Goal: Information Seeking & Learning: Learn about a topic

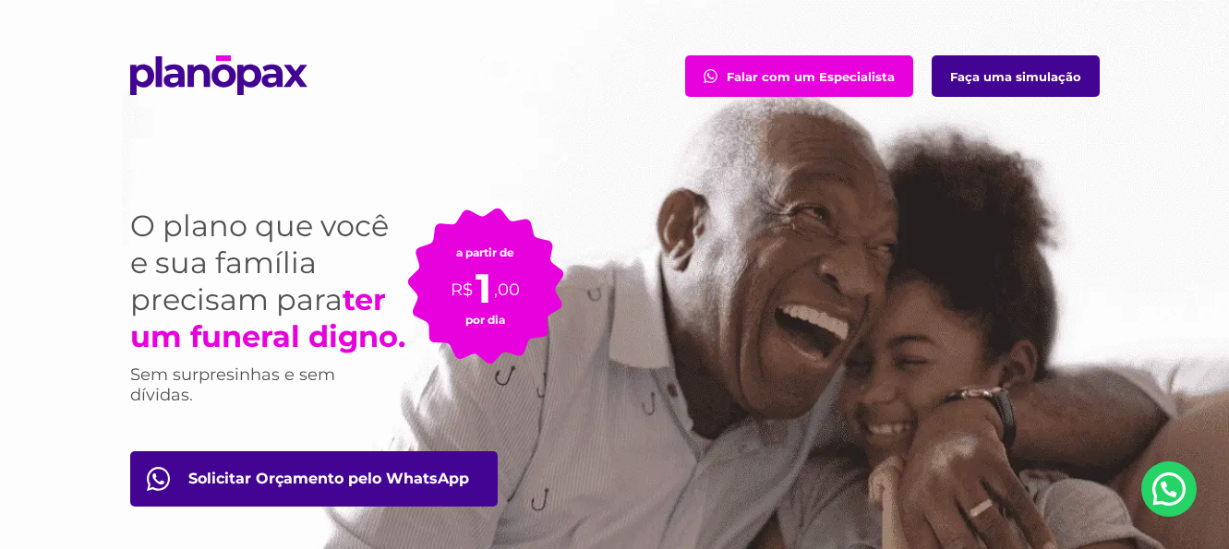
click at [993, 78] on link "Faça uma simulação" at bounding box center [1016, 76] width 168 height 42
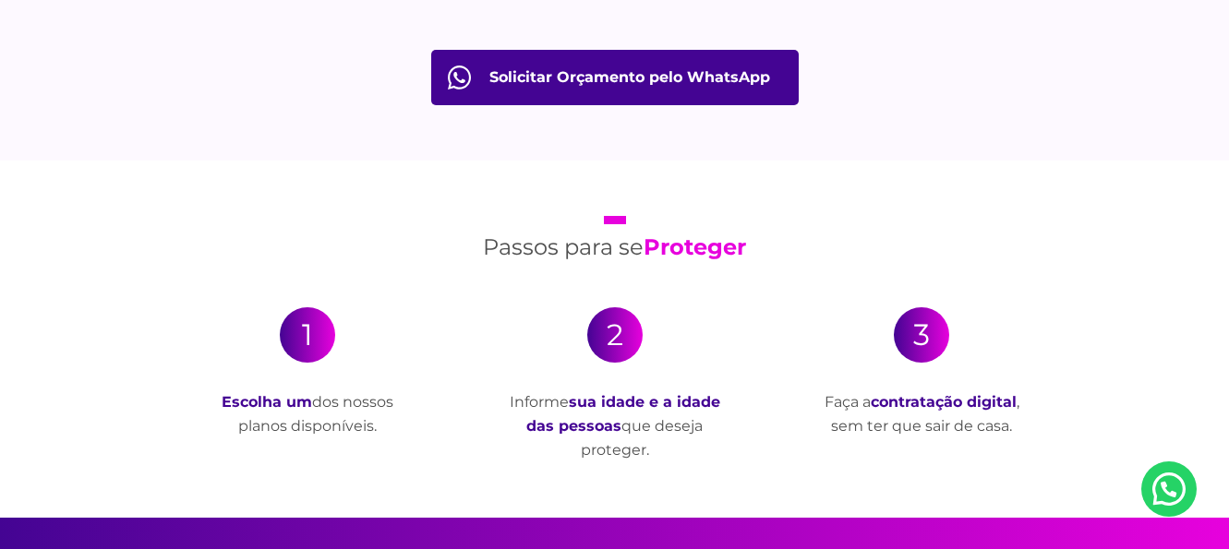
scroll to position [3232, 0]
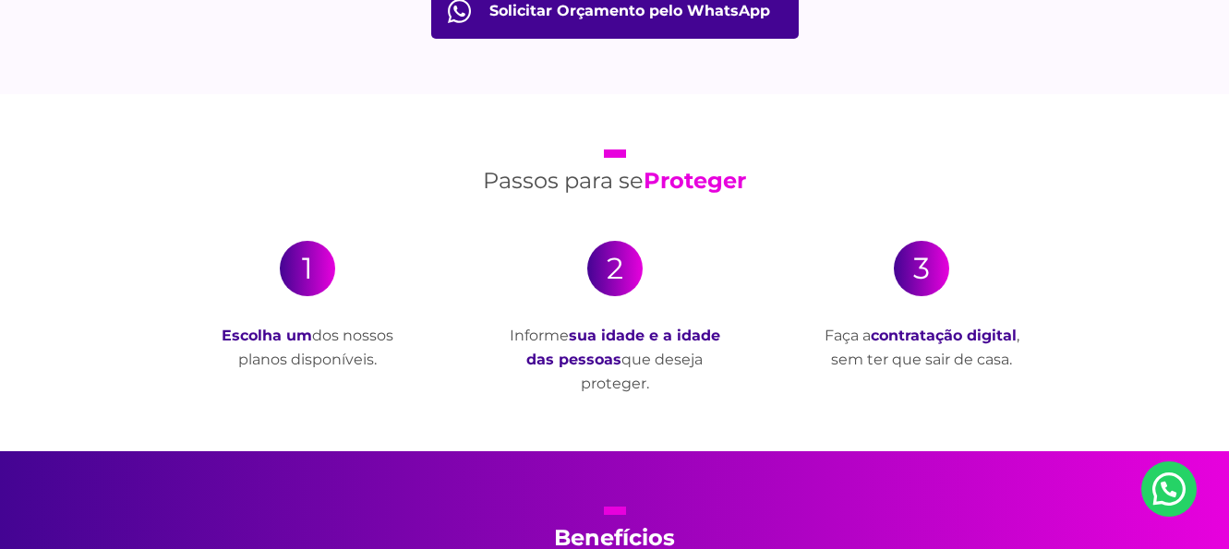
click at [312, 269] on div "1" at bounding box center [307, 268] width 55 height 55
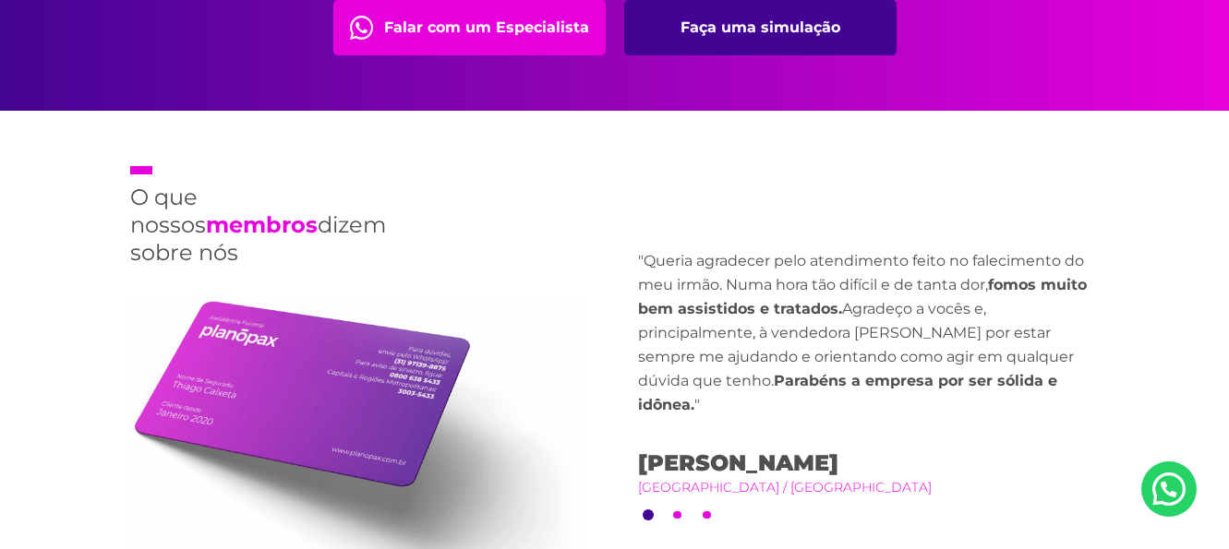
scroll to position [4248, 0]
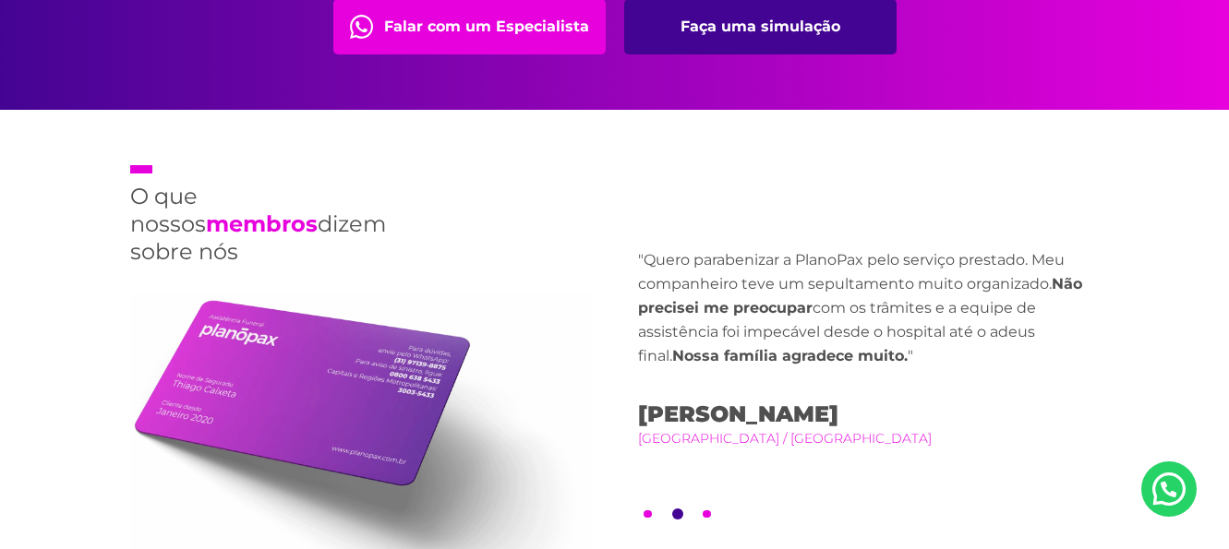
click at [755, 39] on link "Faça uma simulação" at bounding box center [760, 26] width 272 height 55
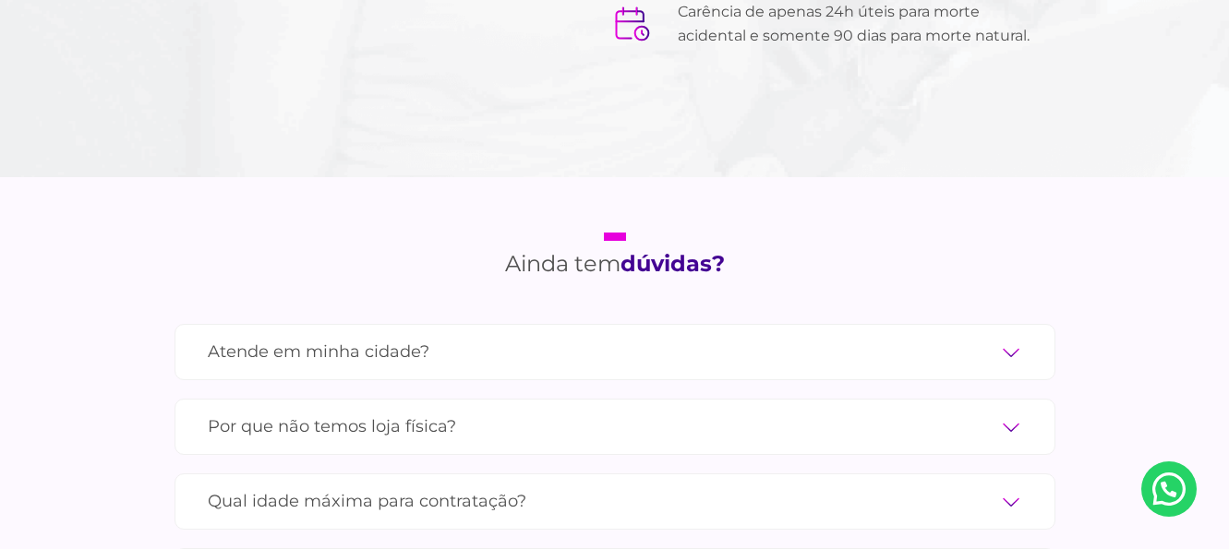
scroll to position [6095, 0]
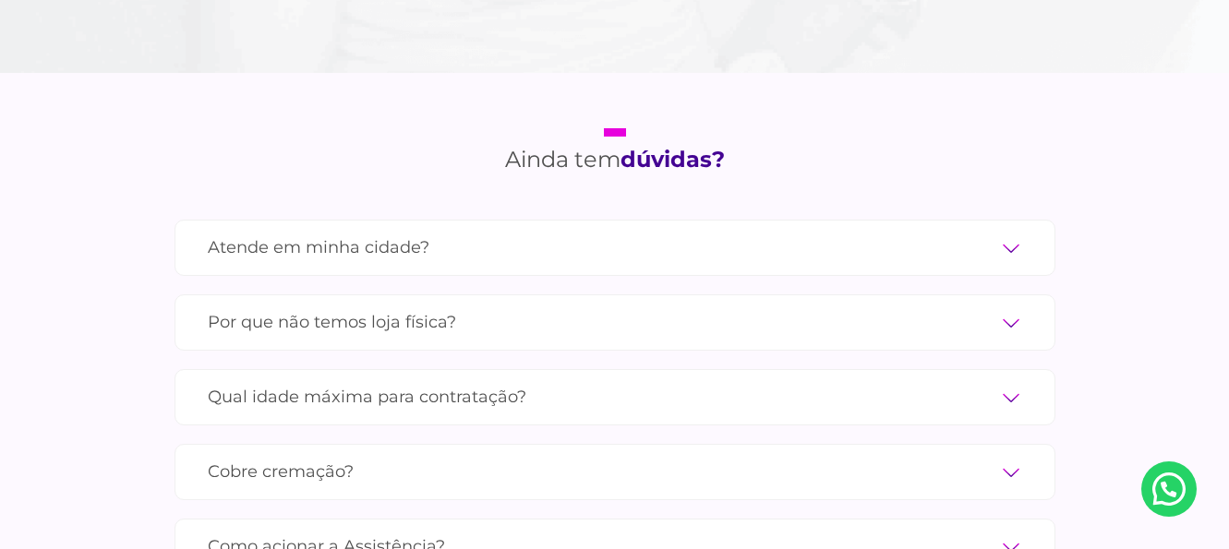
click at [1008, 232] on label "Atende em minha cidade?" at bounding box center [615, 248] width 815 height 32
click at [0, 0] on input "Atende em minha cidade?" at bounding box center [0, 0] width 0 height 0
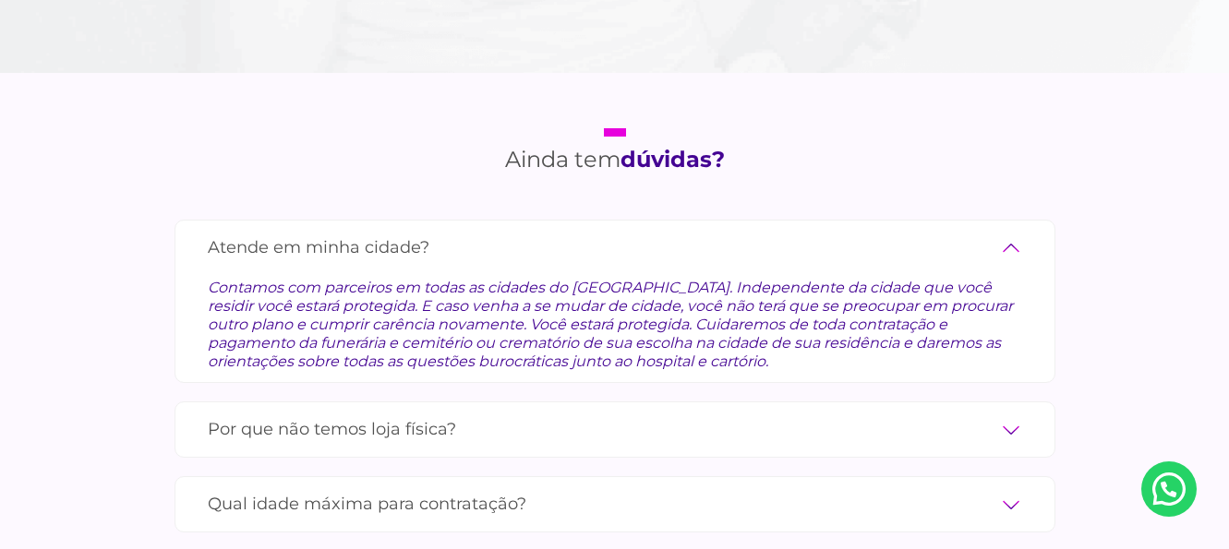
click at [1008, 232] on label "Atende em minha cidade?" at bounding box center [615, 248] width 815 height 32
click at [0, 0] on input "Atende em minha cidade?" at bounding box center [0, 0] width 0 height 0
click at [1006, 414] on label "Por que não temos loja física?" at bounding box center [615, 430] width 815 height 32
click at [0, 0] on input "Por que não temos loja física?" at bounding box center [0, 0] width 0 height 0
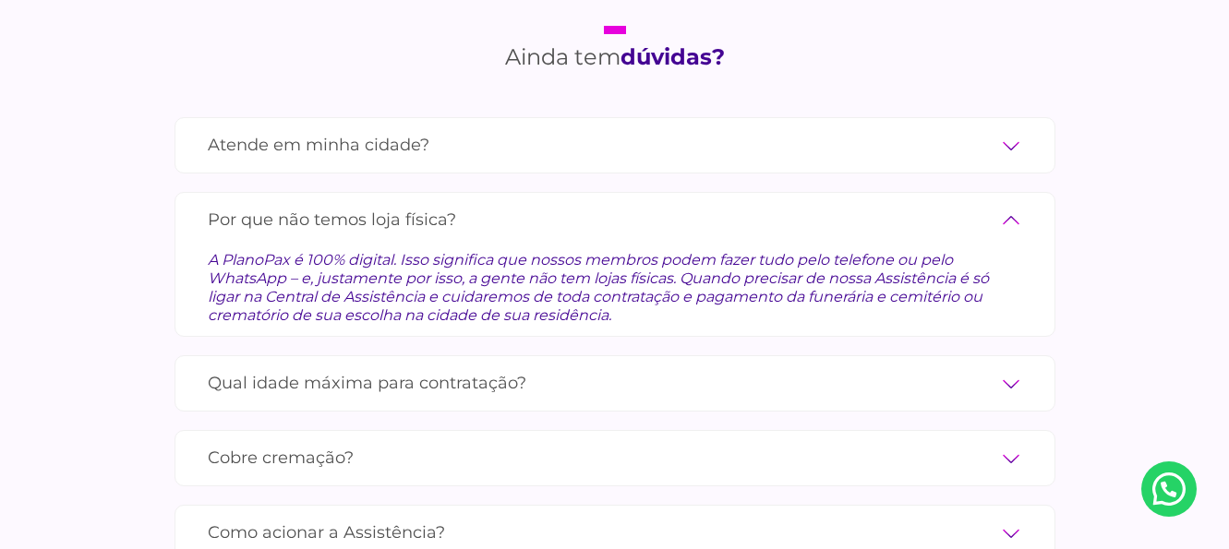
scroll to position [6280, 0]
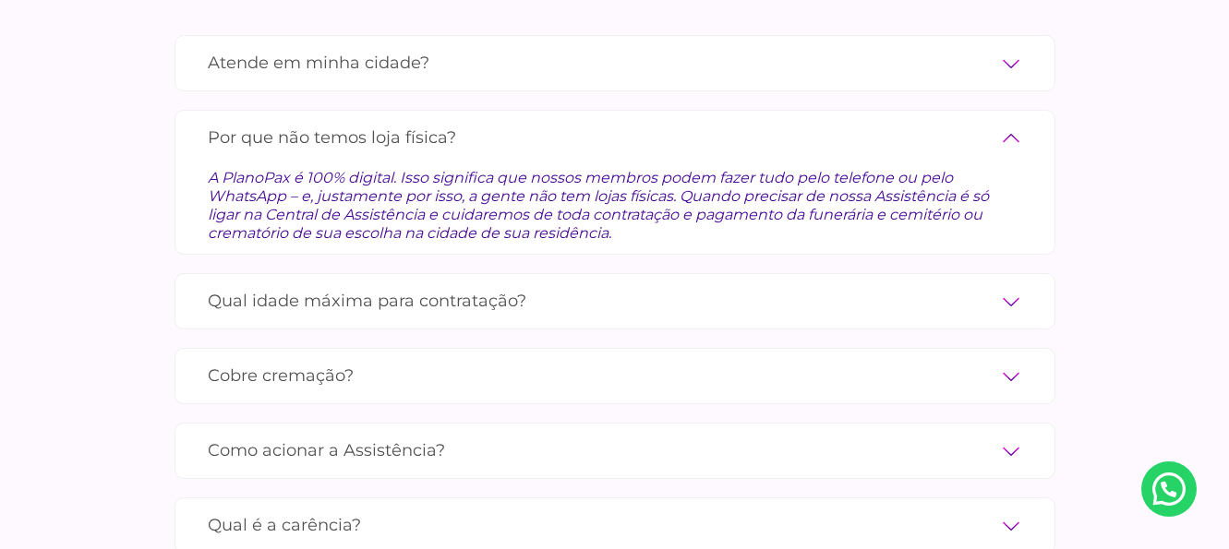
click at [996, 285] on label "Qual idade máxima para contratação?" at bounding box center [615, 301] width 815 height 32
click at [0, 0] on input "Qual idade máxima para contratação?" at bounding box center [0, 0] width 0 height 0
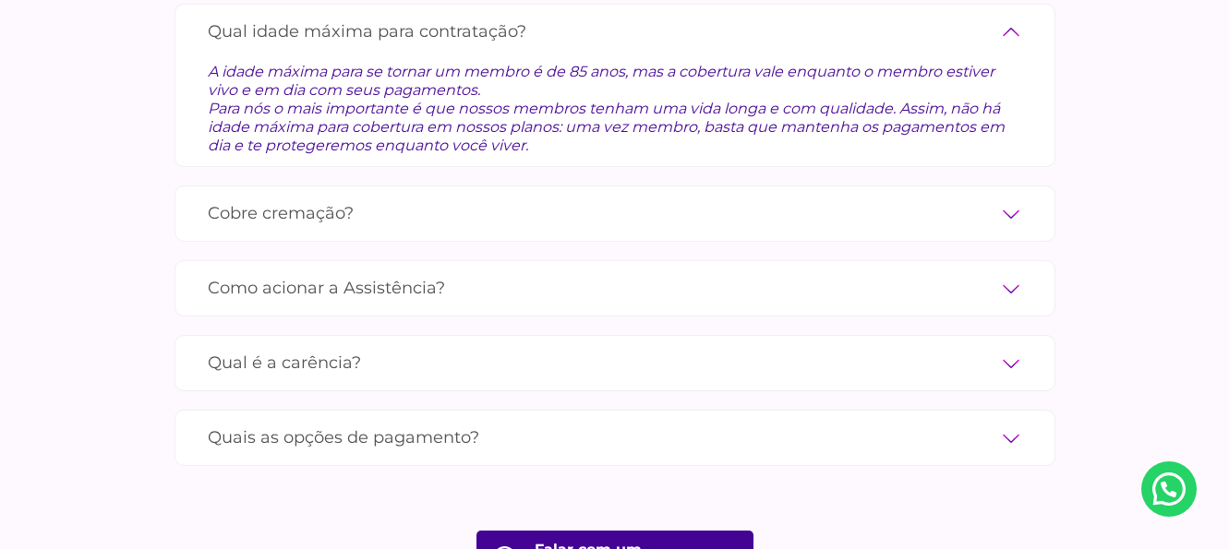
scroll to position [6464, 0]
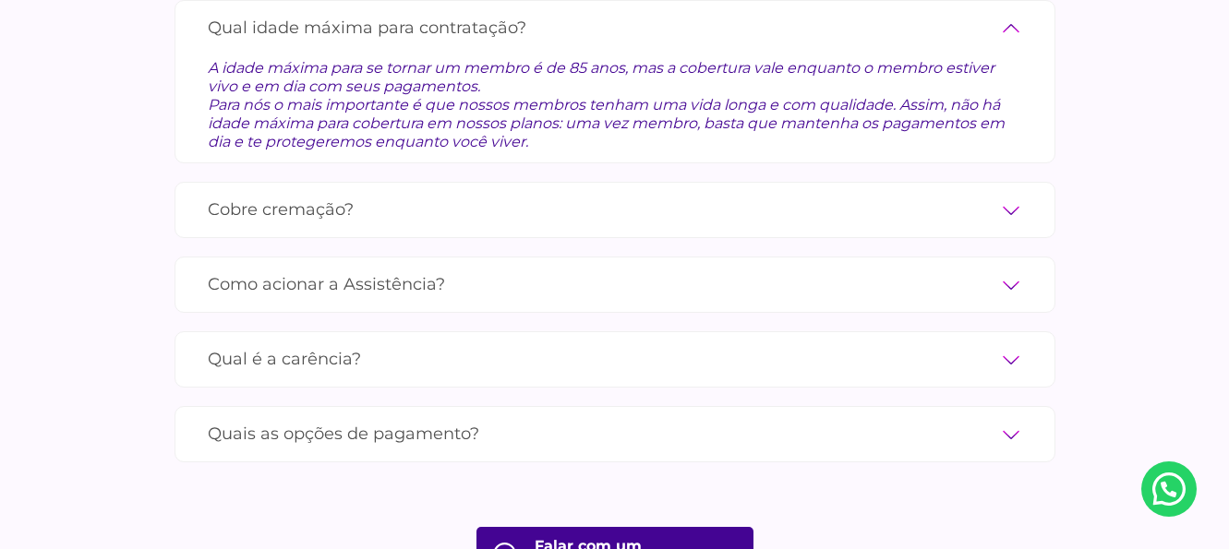
click at [987, 269] on label "Como acionar a Assistência?" at bounding box center [615, 285] width 815 height 32
click at [0, 0] on input "Como acionar a Assistência?" at bounding box center [0, 0] width 0 height 0
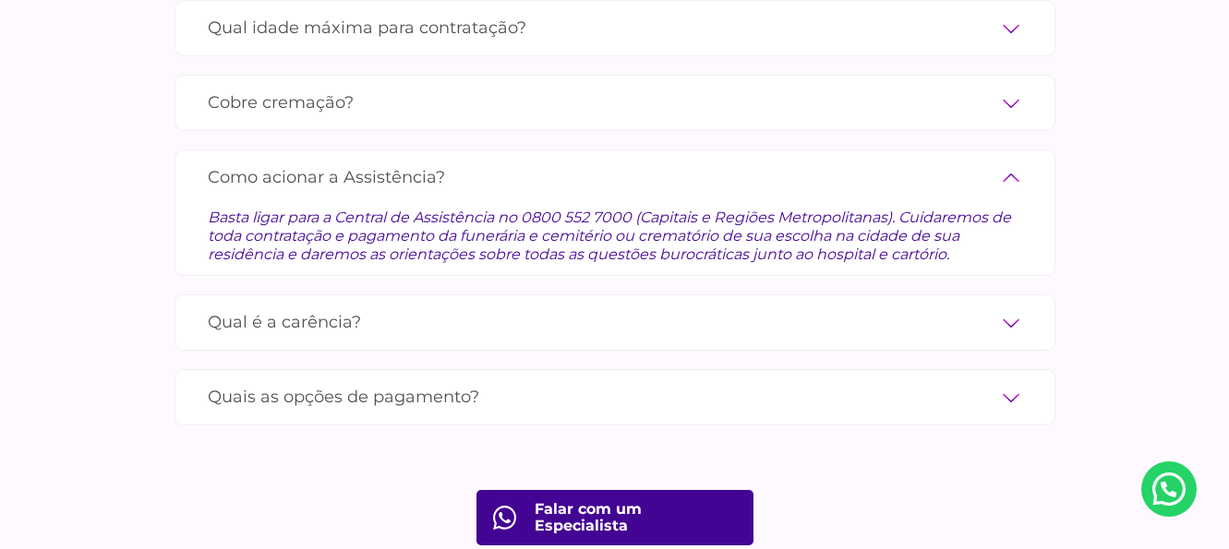
click at [1008, 307] on label "Qual é a carência?" at bounding box center [615, 323] width 815 height 32
click at [0, 0] on input "Qual é a carência?" at bounding box center [0, 0] width 0 height 0
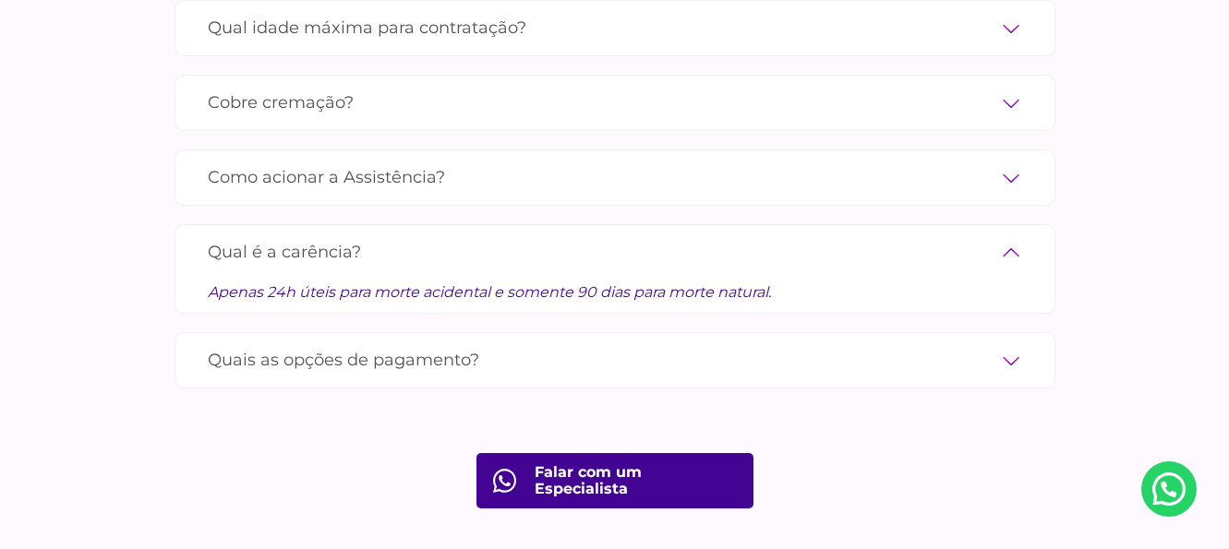
click at [1006, 344] on label "Quais as opções de pagamento?" at bounding box center [615, 360] width 815 height 32
click at [0, 0] on input "Quais as opções de pagamento?" at bounding box center [0, 0] width 0 height 0
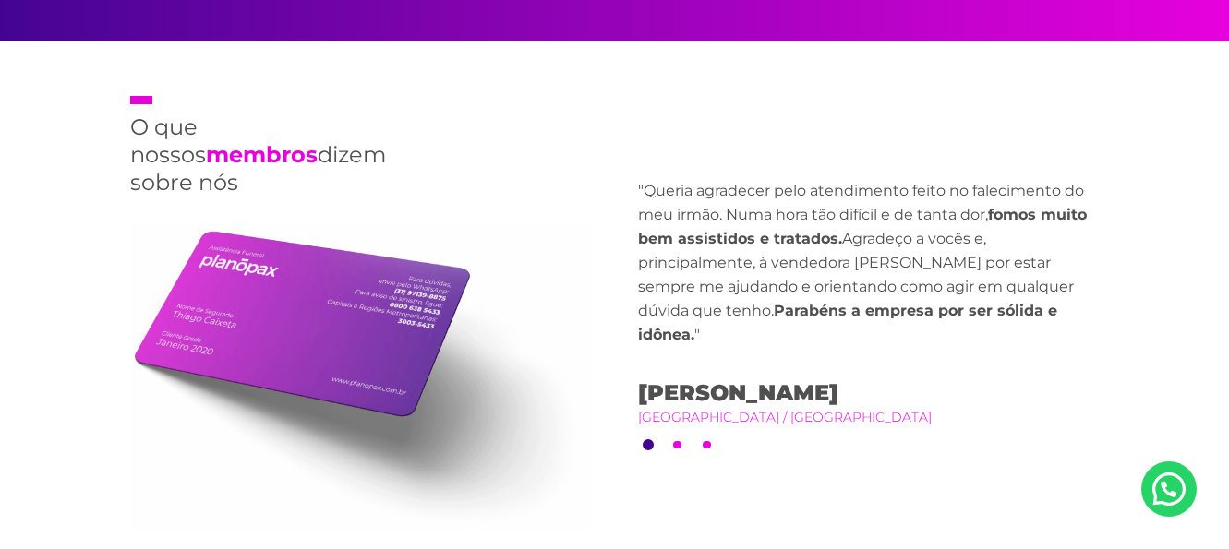
scroll to position [4617, 0]
